Goal: Transaction & Acquisition: Purchase product/service

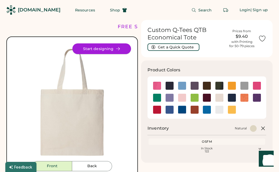
click at [106, 48] on button "Start designing" at bounding box center [101, 48] width 59 height 11
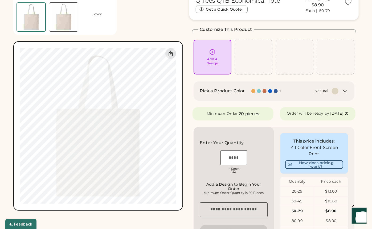
scroll to position [38, 0]
